Goal: Find specific page/section: Find specific page/section

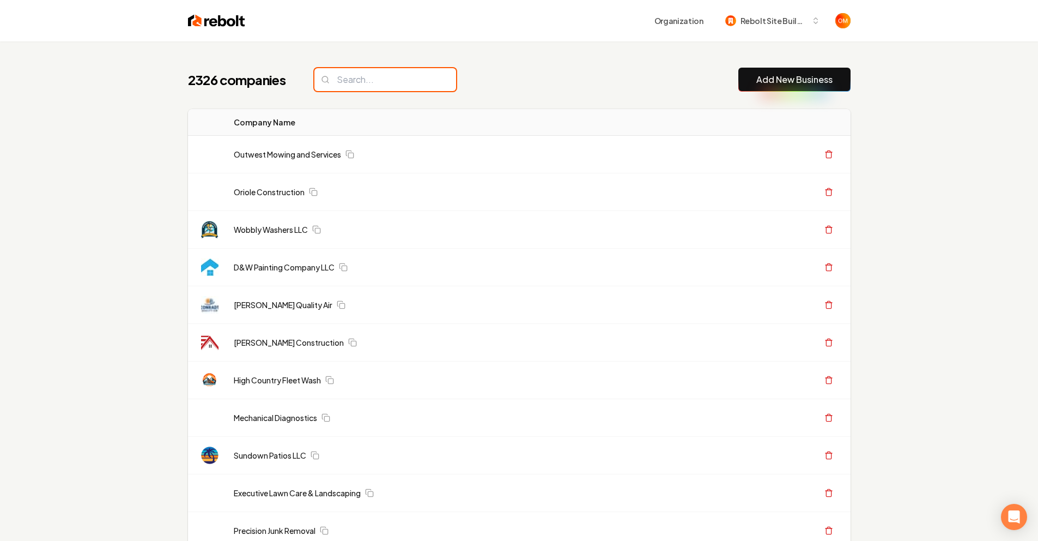
click at [401, 72] on input "search" at bounding box center [386, 79] width 142 height 23
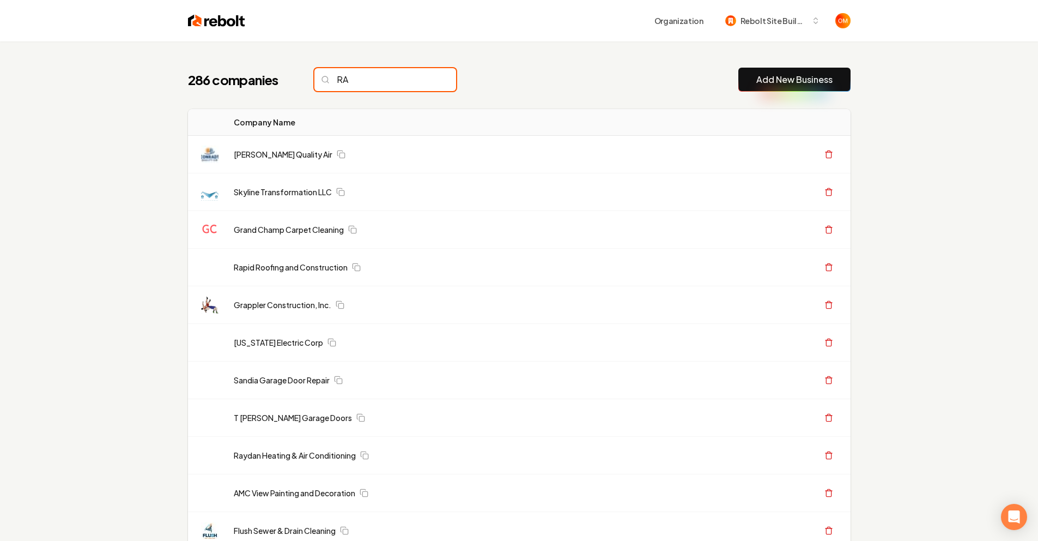
type input "R"
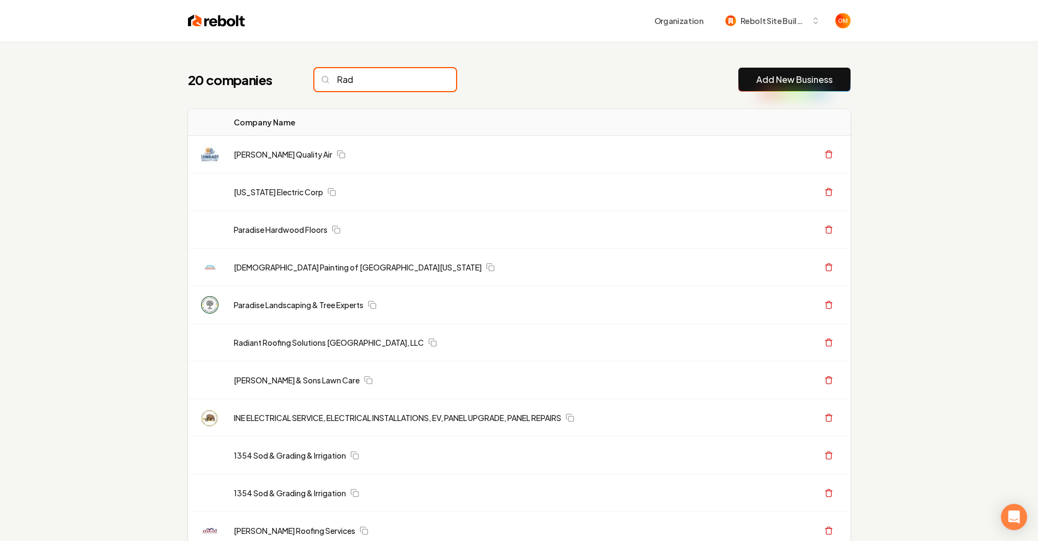
type input "Rad"
click at [506, 83] on div "20 companies Rad Add New Business" at bounding box center [519, 80] width 663 height 24
click at [398, 89] on input "Rad" at bounding box center [386, 79] width 142 height 23
click at [426, 78] on input "Rad" at bounding box center [386, 79] width 142 height 23
click at [424, 80] on input "Rad" at bounding box center [386, 79] width 142 height 23
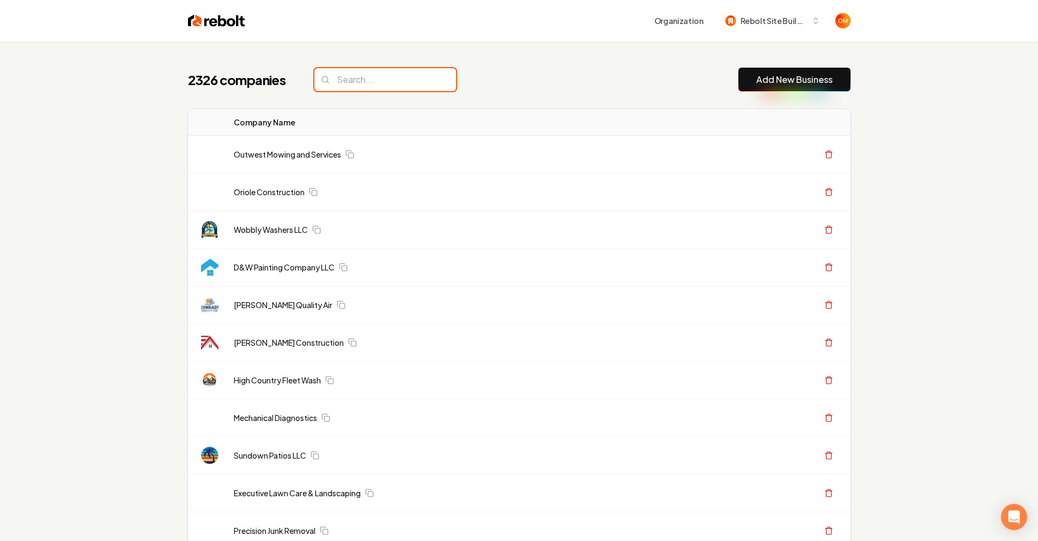
click at [356, 86] on input "search" at bounding box center [386, 79] width 142 height 23
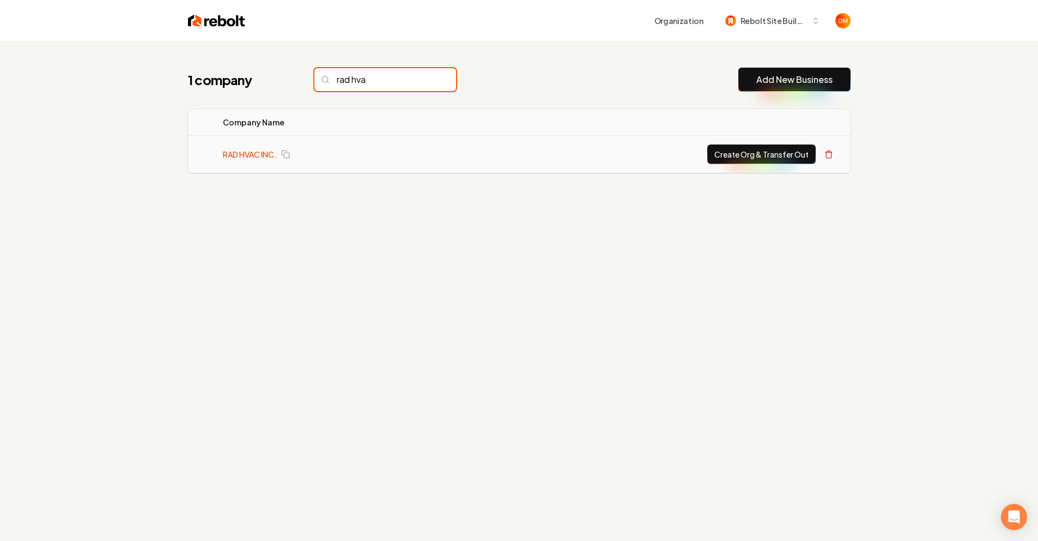
type input "rad hva"
click at [237, 152] on link "RAD HVAC INC." at bounding box center [250, 154] width 54 height 11
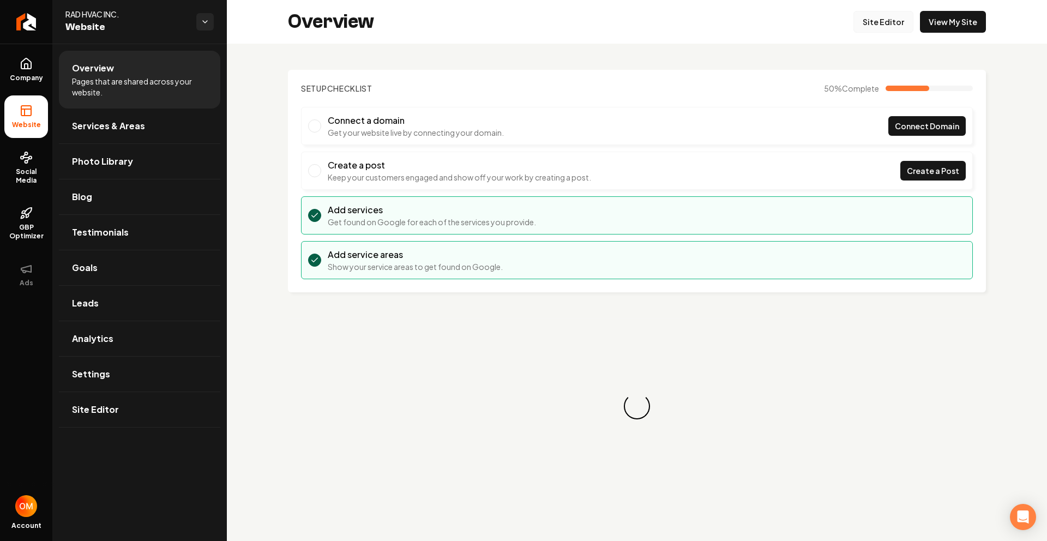
click at [896, 28] on link "Site Editor" at bounding box center [883, 22] width 60 height 22
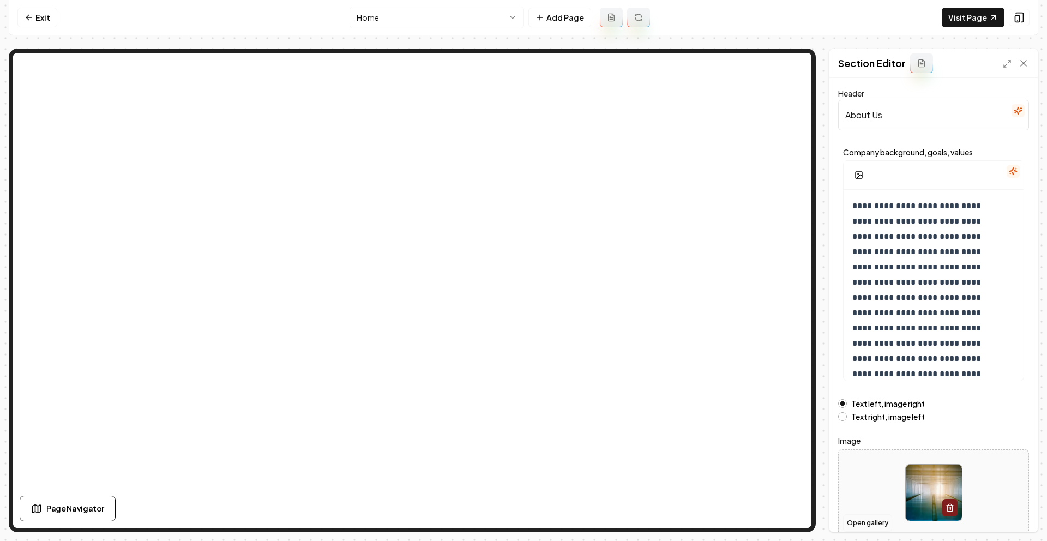
click at [873, 522] on button "Open gallery" at bounding box center [867, 522] width 49 height 17
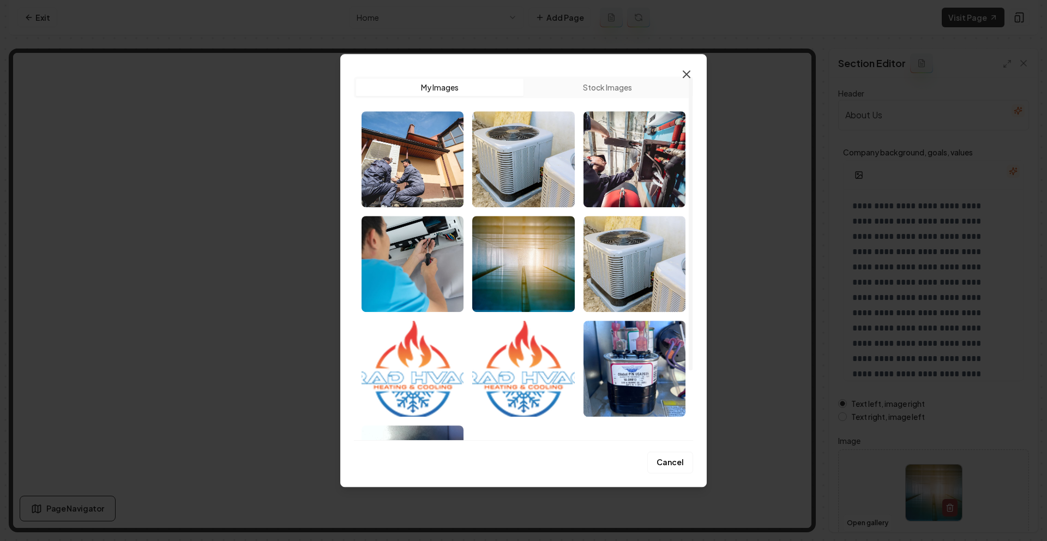
click at [681, 74] on icon "button" at bounding box center [686, 74] width 13 height 13
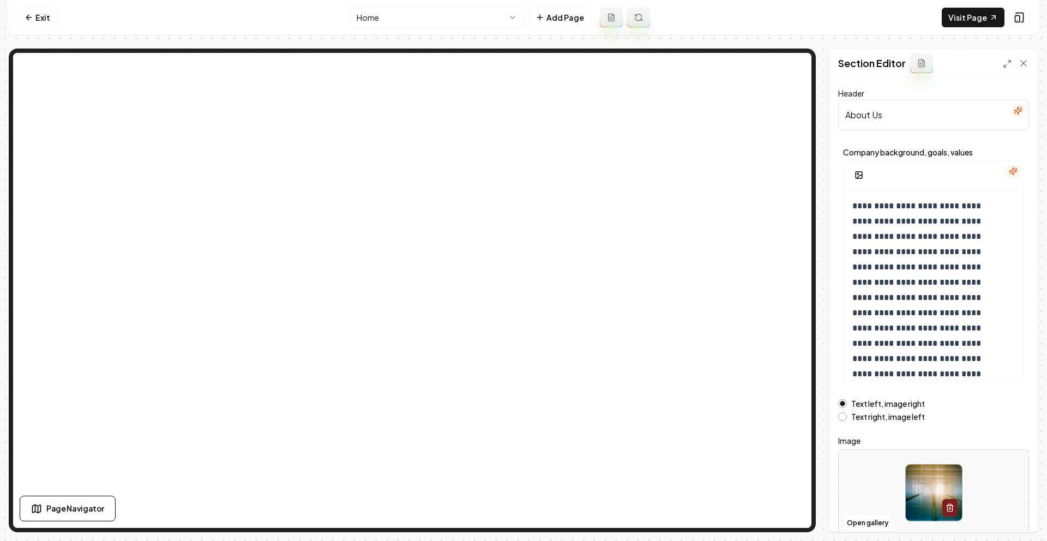
click at [28, 6] on nav "Exit Home Add Page Visit Page" at bounding box center [523, 17] width 1029 height 35
click at [37, 21] on link "Exit" at bounding box center [37, 18] width 40 height 20
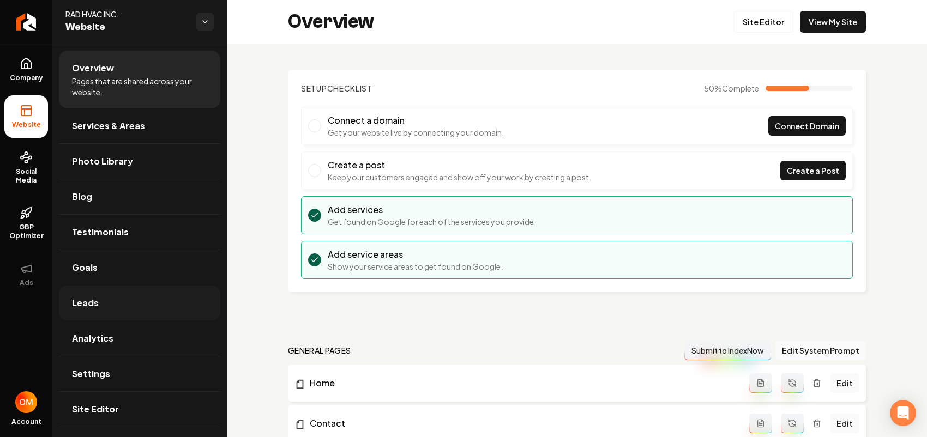
click at [90, 301] on span "Leads" at bounding box center [85, 303] width 27 height 13
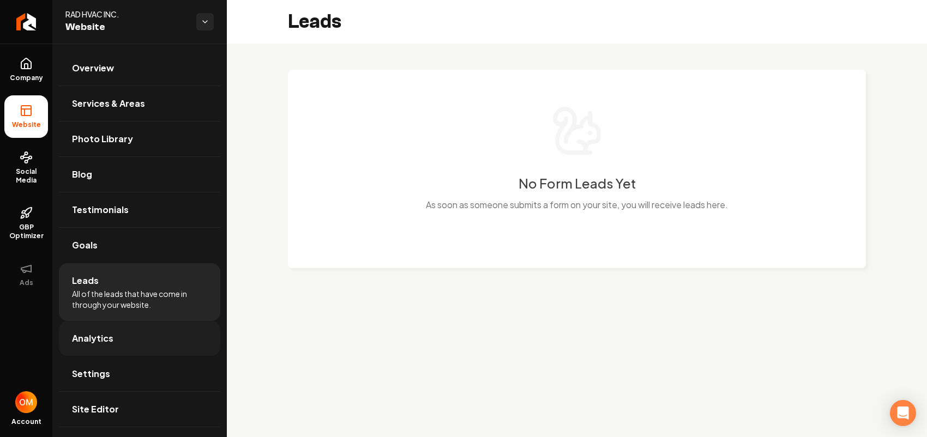
click at [138, 344] on link "Analytics" at bounding box center [139, 338] width 161 height 35
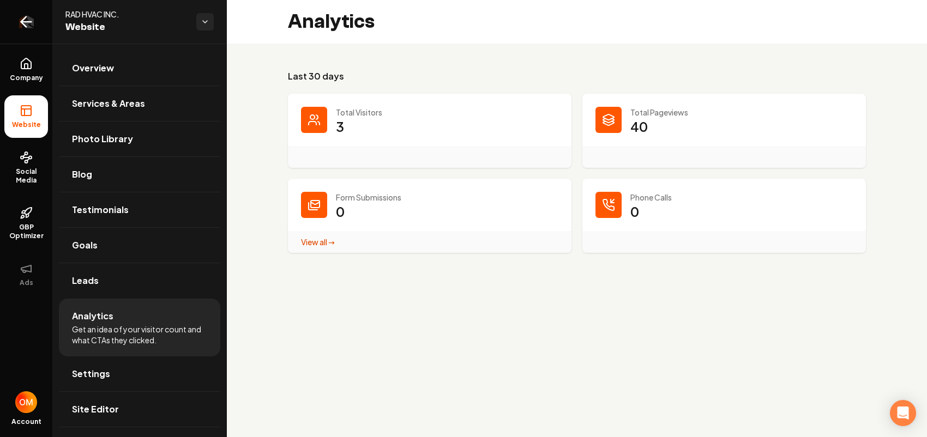
click at [4, 27] on link "Return to dashboard" at bounding box center [26, 22] width 52 height 44
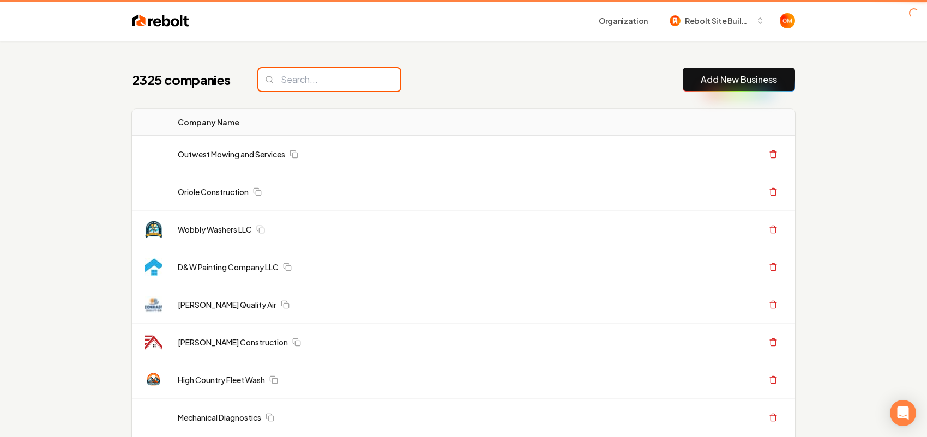
click at [286, 70] on input "search" at bounding box center [329, 79] width 142 height 23
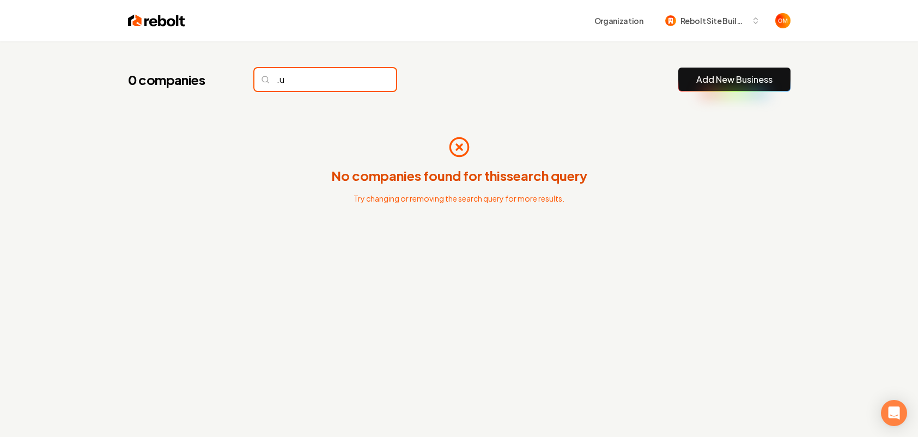
type input "."
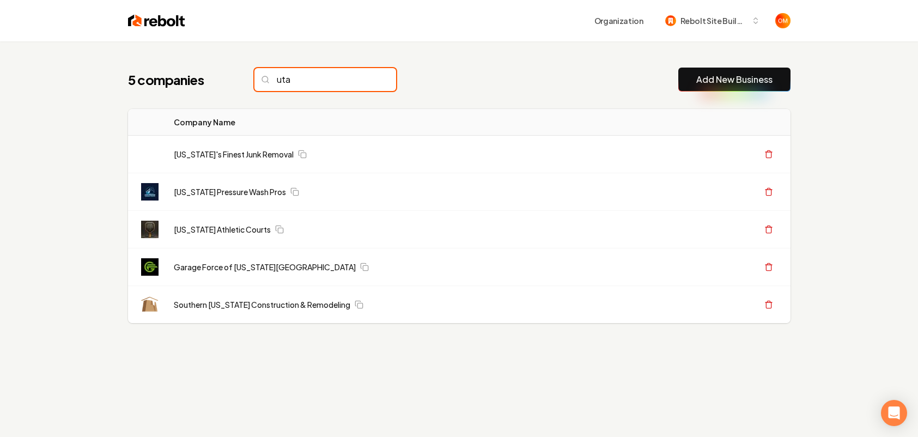
type input "uta"
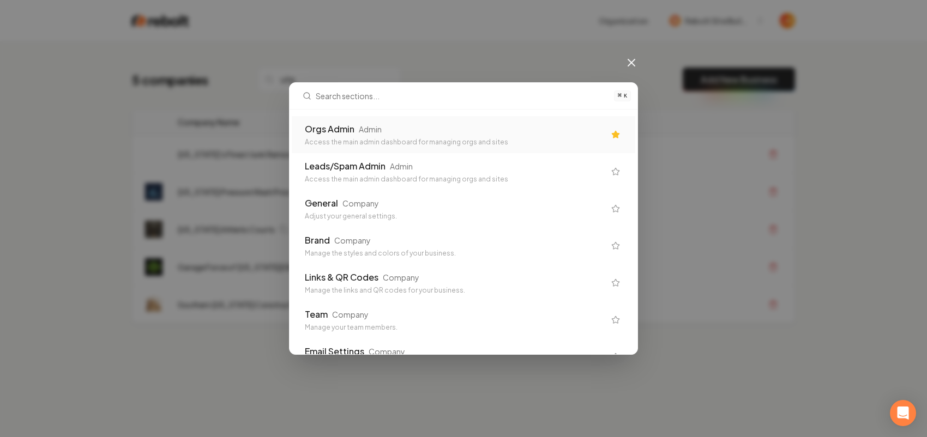
click at [430, 137] on div "Orgs Admin Admin Access the main admin dashboard for managing orgs and sites" at bounding box center [455, 135] width 300 height 24
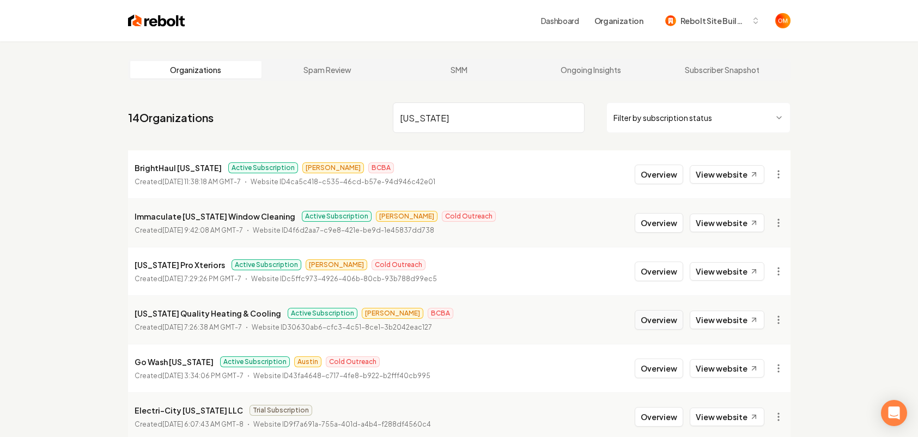
type input "utah"
click at [646, 320] on button "Overview" at bounding box center [659, 320] width 49 height 20
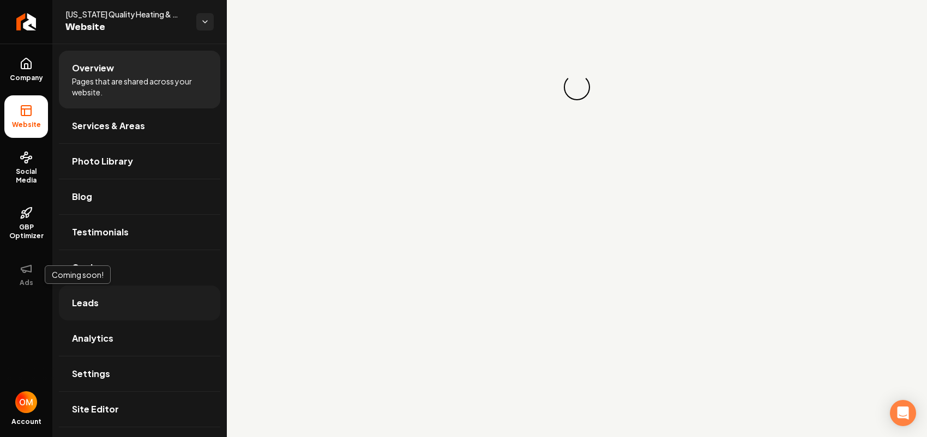
click at [111, 309] on link "Leads" at bounding box center [139, 303] width 161 height 35
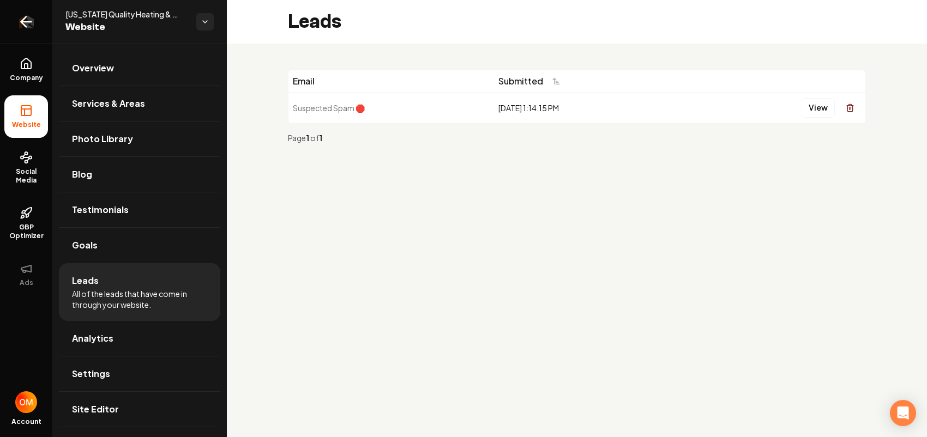
click at [28, 19] on icon "Return to dashboard" at bounding box center [25, 21] width 17 height 17
